Goal: Task Accomplishment & Management: Manage account settings

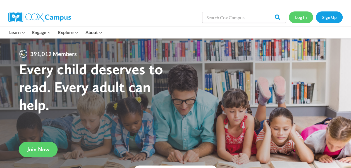
click at [303, 15] on link "Log In" at bounding box center [300, 16] width 24 height 11
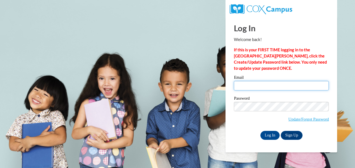
click at [258, 81] on input "Email" at bounding box center [281, 85] width 95 height 9
type input "Tanja.Kimberly@bartow.k12.ga.us"
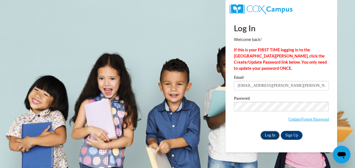
click at [270, 136] on input "Log In" at bounding box center [270, 135] width 20 height 9
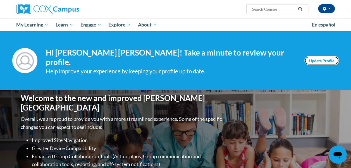
click at [329, 58] on link "Update Profile" at bounding box center [321, 60] width 35 height 9
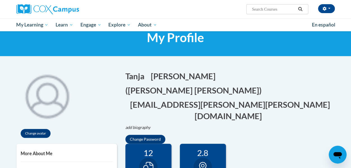
scroll to position [13, 0]
